Goal: Task Accomplishment & Management: Manage account settings

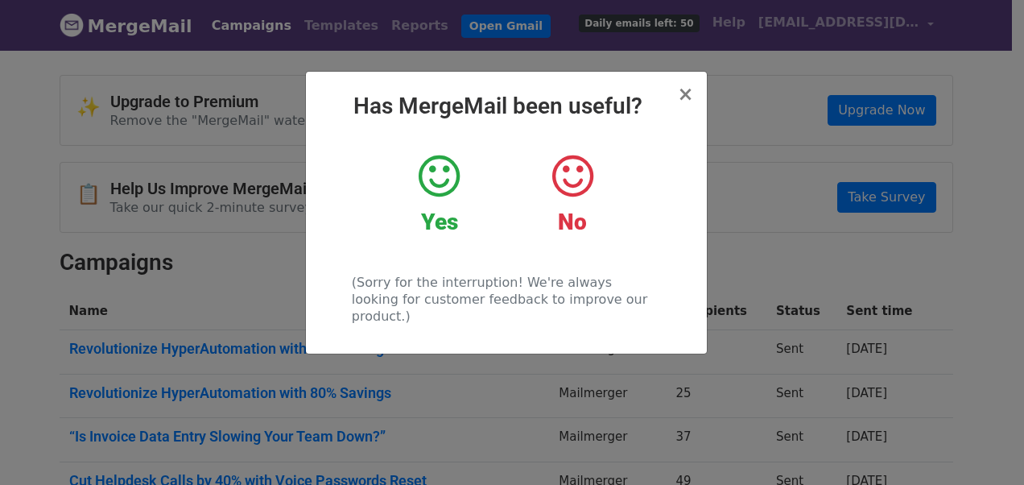
click at [526, 393] on div "× Has MergeMail been useful? Yes No (Sorry for the interruption! We're always l…" at bounding box center [512, 266] width 1024 height 436
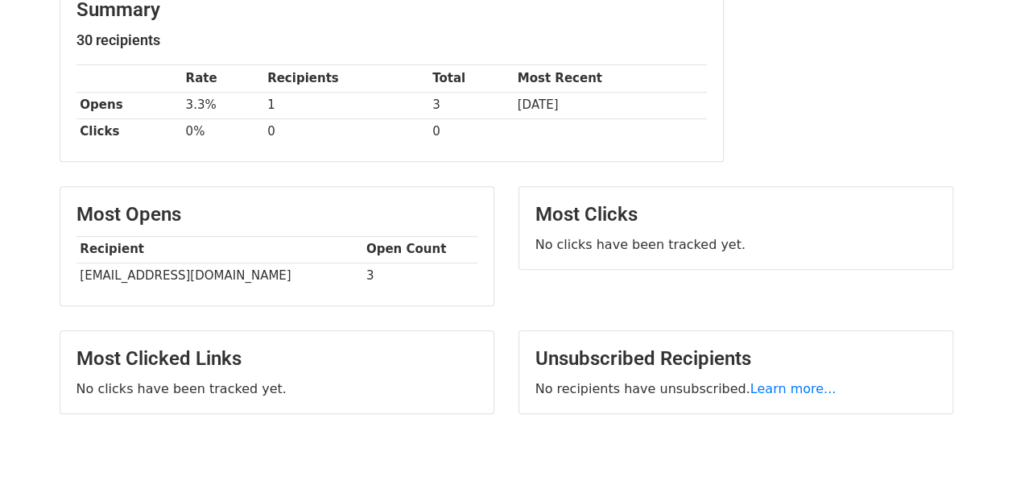
scroll to position [230, 0]
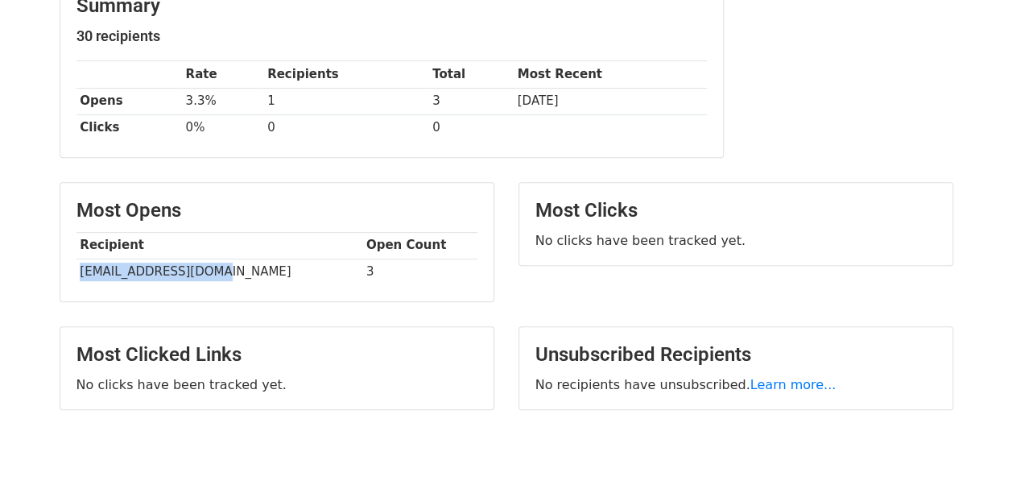
drag, startPoint x: 77, startPoint y: 266, endPoint x: 221, endPoint y: 274, distance: 143.5
click at [221, 274] on td "mdalal@wockhardt.com" at bounding box center [219, 271] width 286 height 27
copy td "mdalal@wockhardt.com"
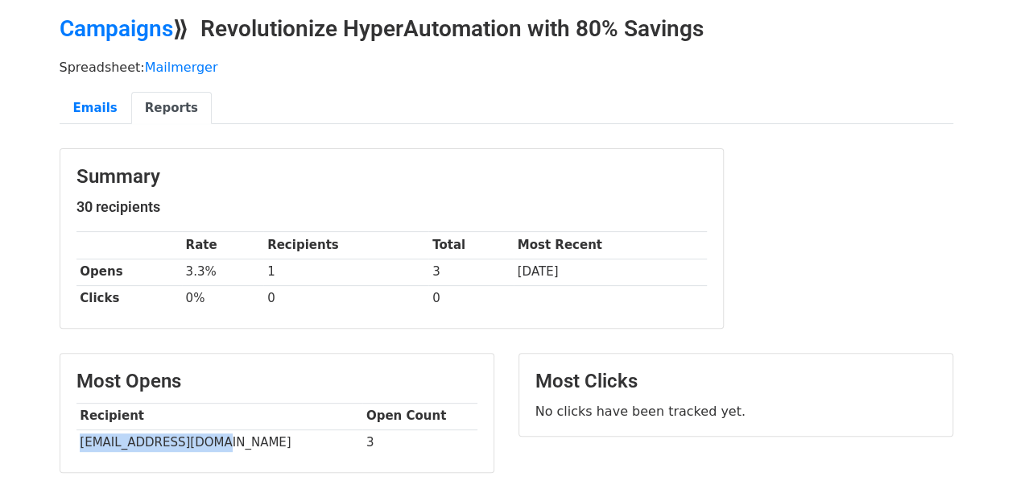
scroll to position [37, 0]
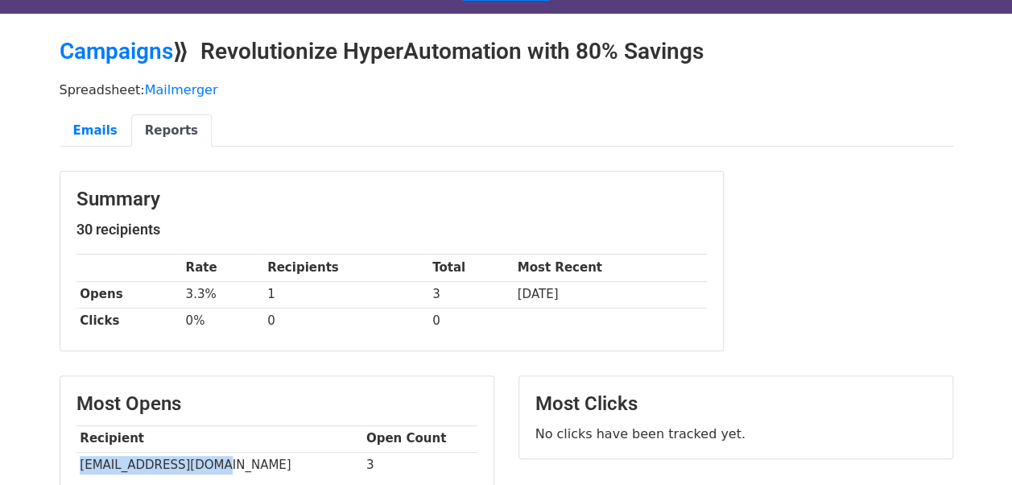
copy td "mdalal@wockhardt.com"
